Goal: Task Accomplishment & Management: Use online tool/utility

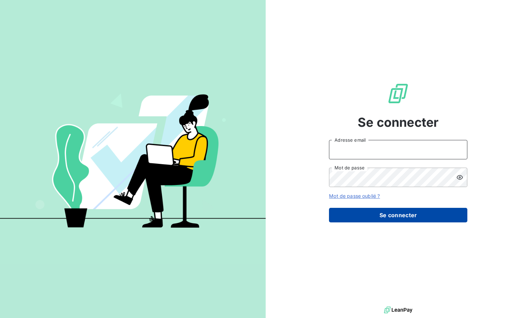
type input "[EMAIL_ADDRESS][DOMAIN_NAME]"
click at [396, 220] on button "Se connecter" at bounding box center [398, 215] width 138 height 15
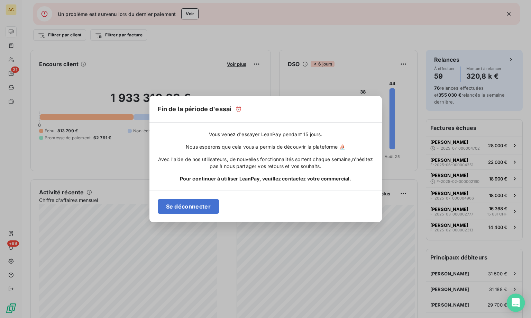
click at [518, 303] on icon "Open Intercom Messenger" at bounding box center [516, 302] width 8 height 9
